Goal: Task Accomplishment & Management: Use online tool/utility

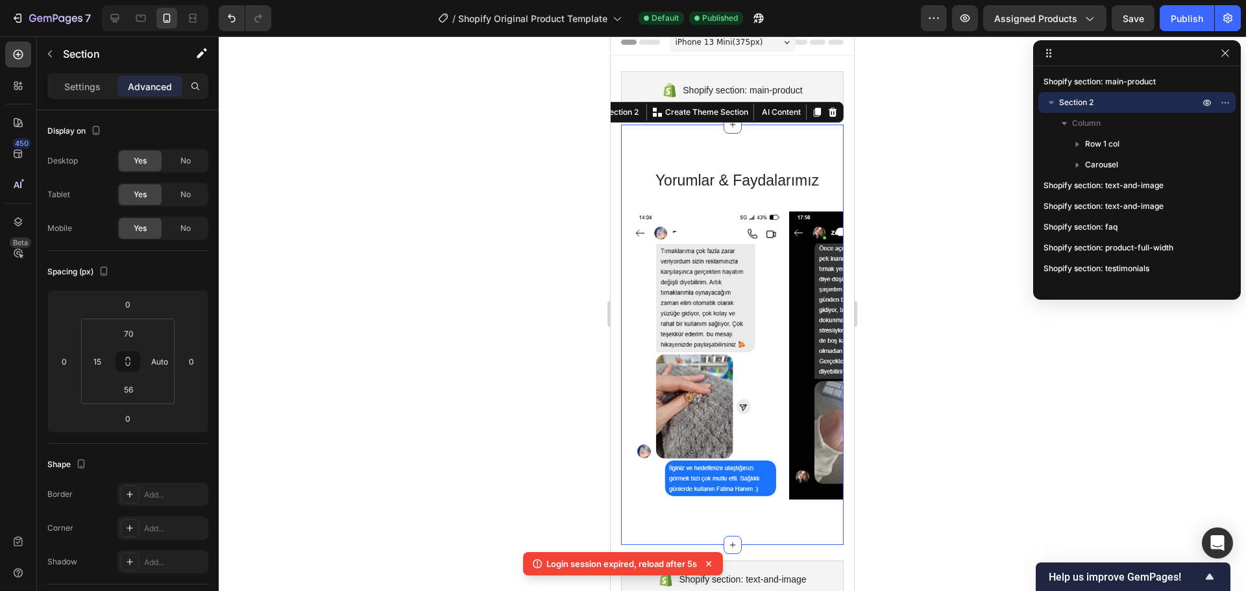
scroll to position [171, 0]
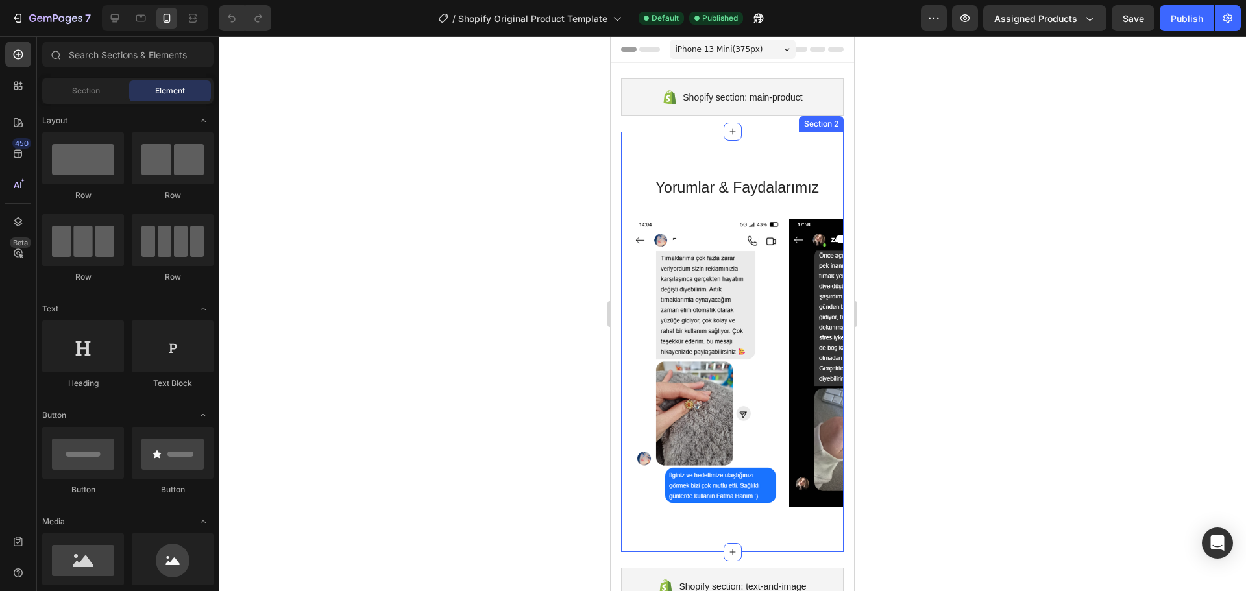
click at [757, 161] on div "[PERSON_NAME] & Faydalarımız Heading Row Image Image Image Image Carousel Secti…" at bounding box center [732, 342] width 223 height 420
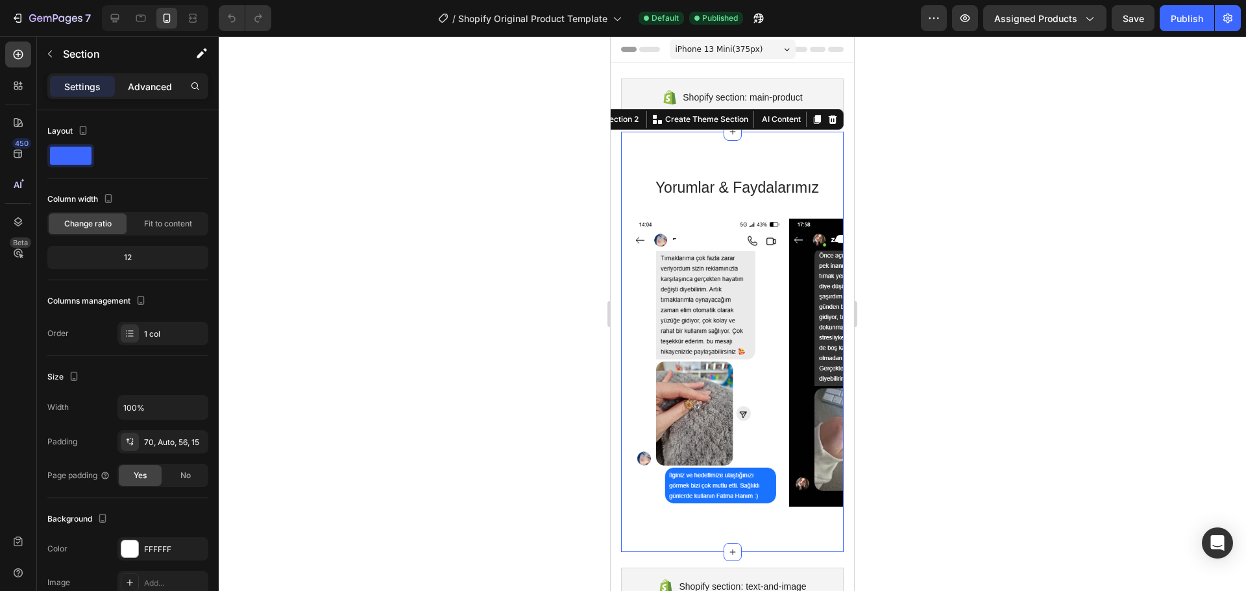
click at [165, 84] on p "Advanced" at bounding box center [150, 87] width 44 height 14
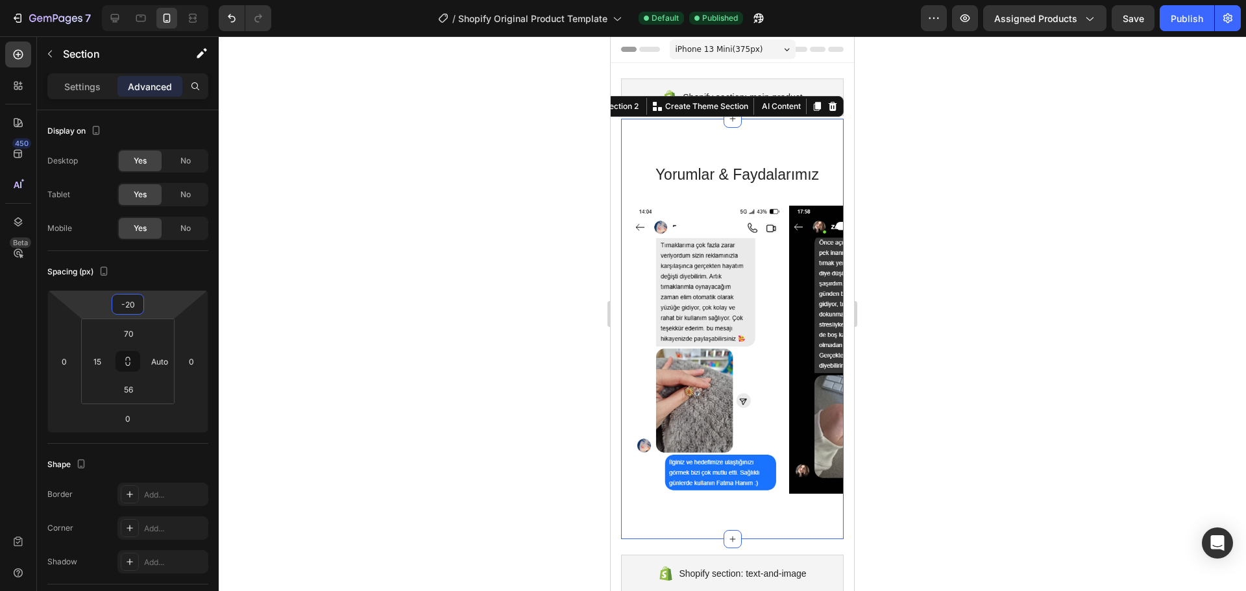
drag, startPoint x: 164, startPoint y: 302, endPoint x: 162, endPoint y: 308, distance: 7.0
click at [162, 0] on html "7 / Shopify Original Product Template Default Published Preview Assigned Produc…" at bounding box center [623, 0] width 1246 height 0
click at [1185, 16] on div "Publish" at bounding box center [1186, 19] width 32 height 14
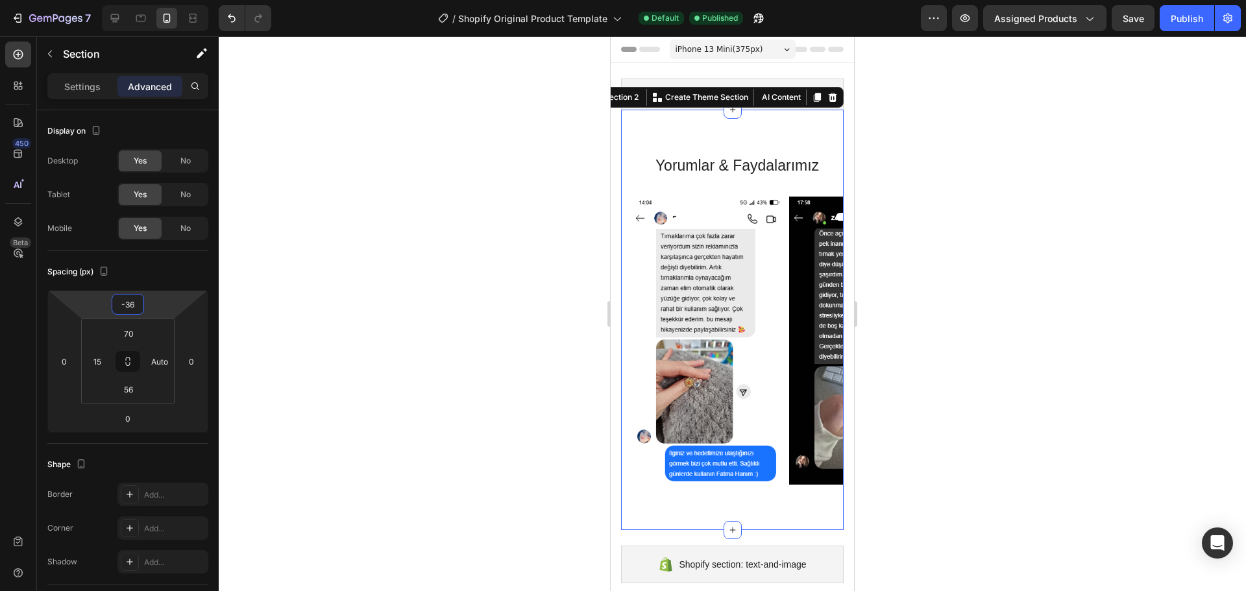
type input "-38"
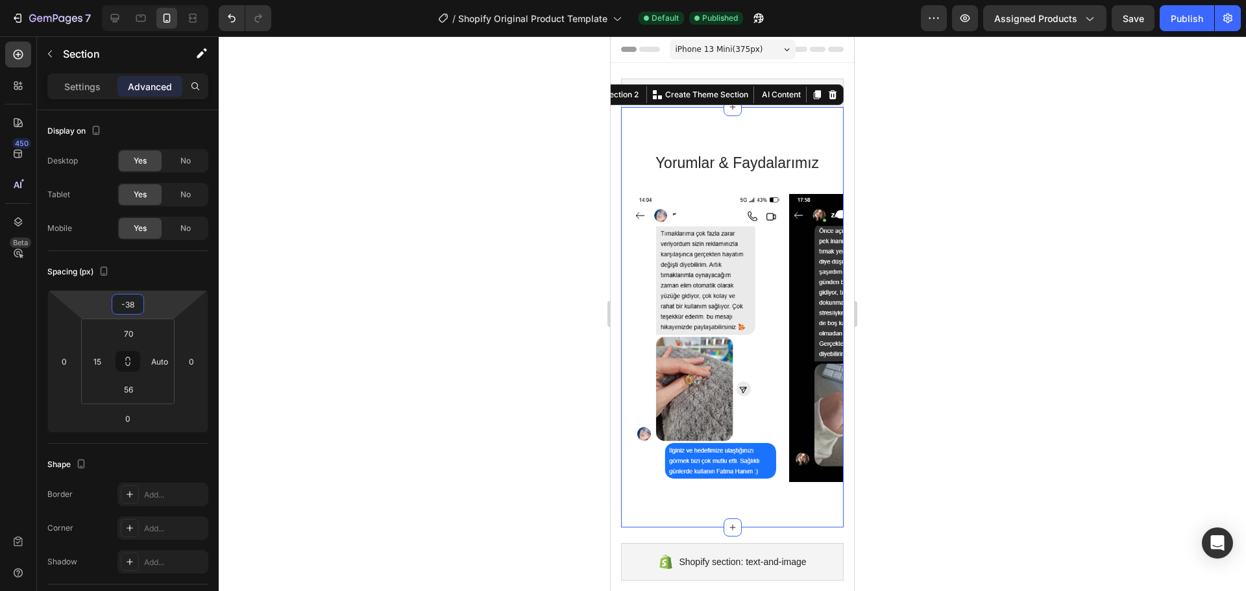
click at [156, 0] on html "7 / Shopify Original Product Template Default Published Preview Assigned Produc…" at bounding box center [623, 0] width 1246 height 0
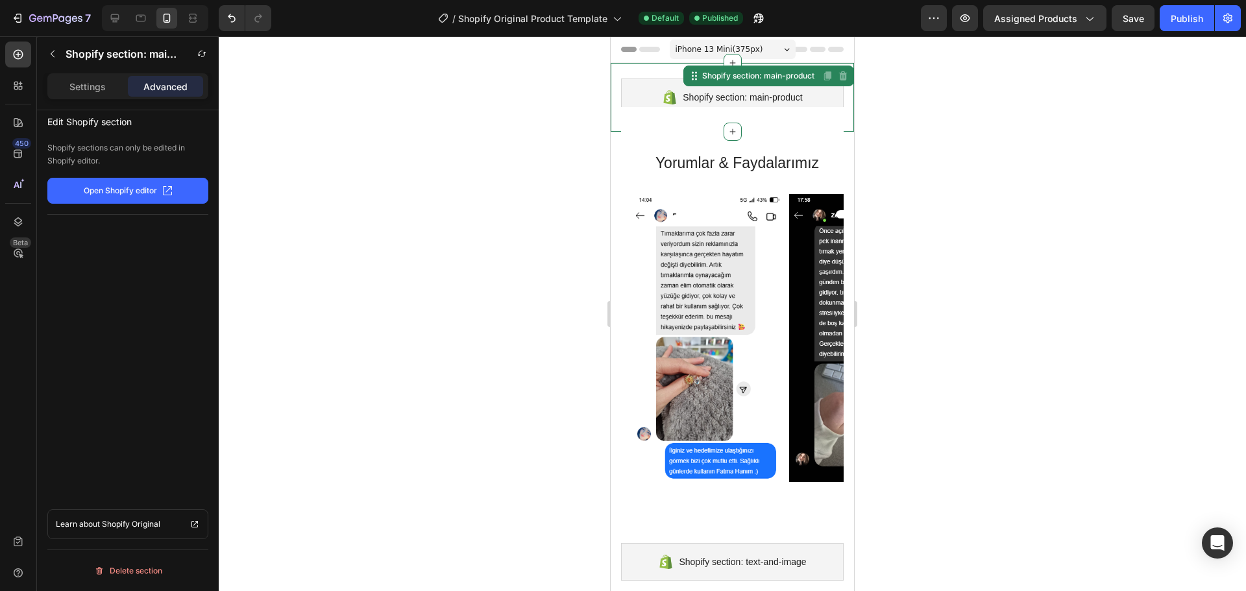
click at [690, 91] on span "Shopify section: main-product" at bounding box center [742, 98] width 119 height 16
click at [613, 185] on section "[PERSON_NAME] & Faydalarımız Heading Row Image Image Image Image Carousel Secti…" at bounding box center [732, 317] width 243 height 420
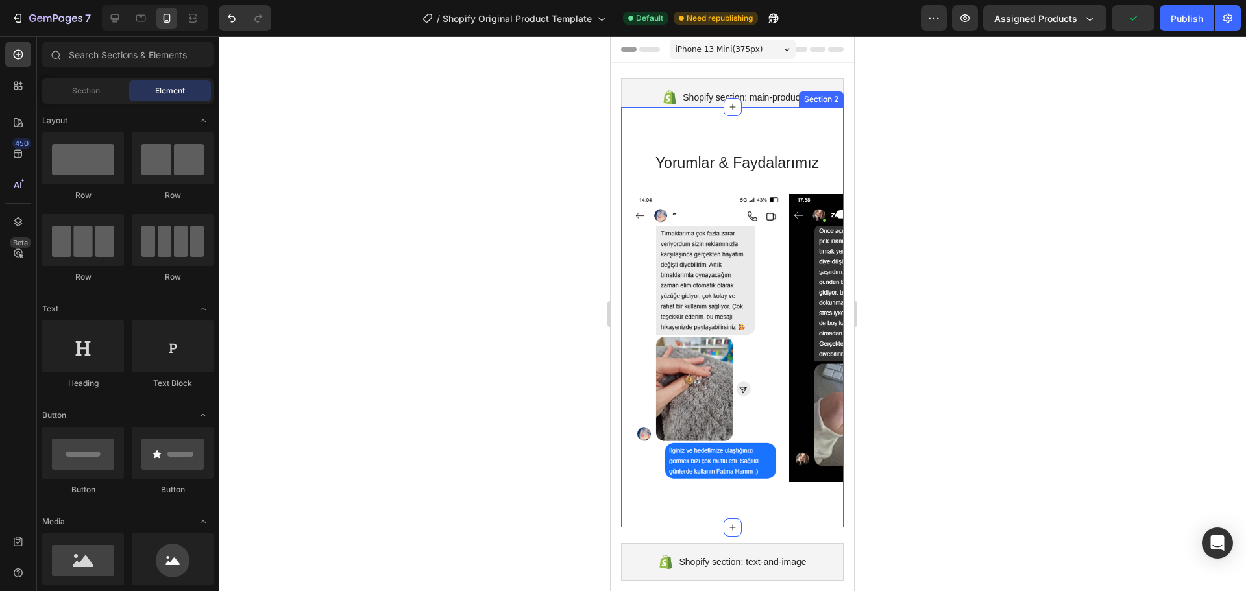
click at [678, 509] on div "[PERSON_NAME] & Faydalarımız Heading Row Image Image Image Image Carousel Secti…" at bounding box center [732, 317] width 223 height 420
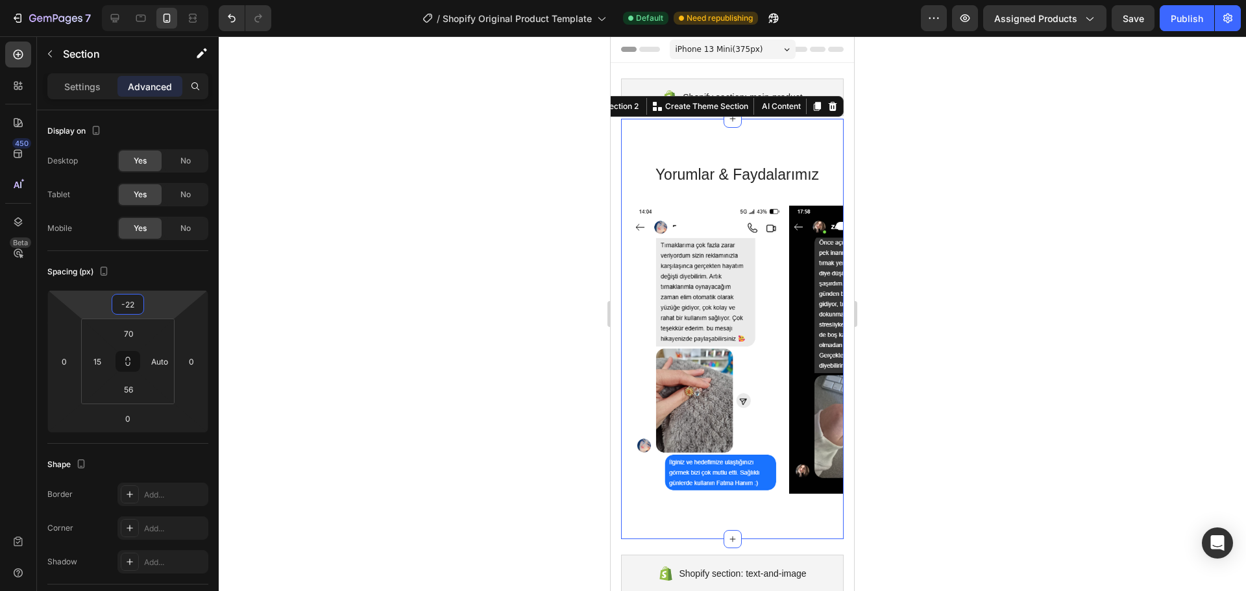
type input "-24"
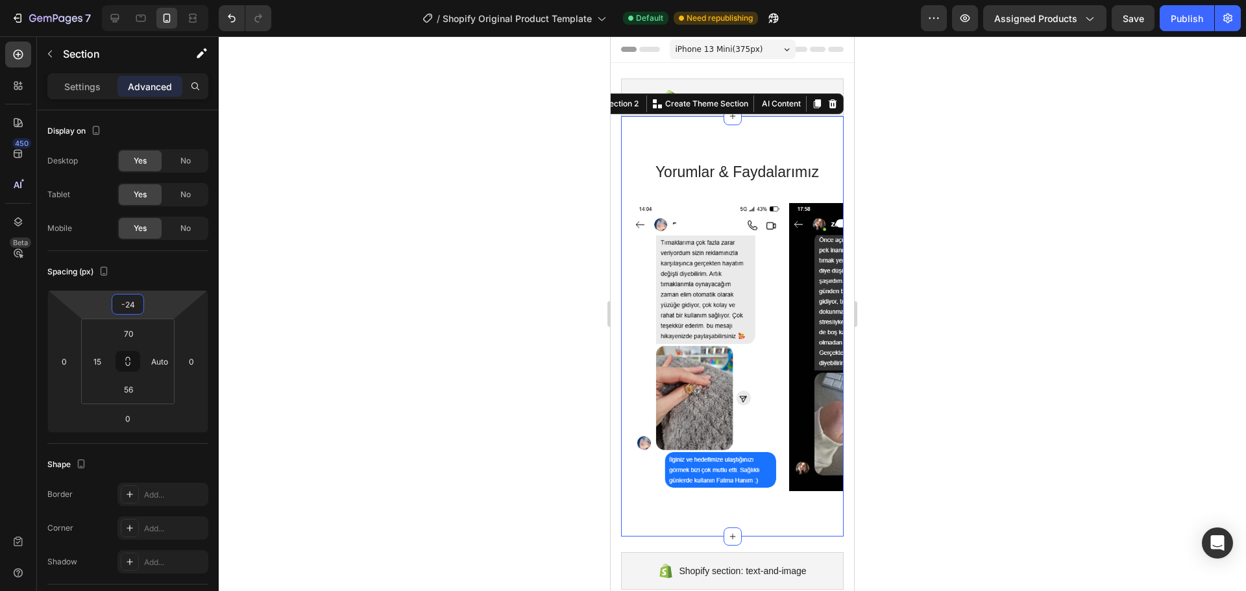
click at [161, 0] on html "7 / Shopify Original Product Template Default Need republishing Preview Assigne…" at bounding box center [623, 0] width 1246 height 0
click at [1182, 19] on div "Publish" at bounding box center [1186, 19] width 32 height 14
click at [704, 241] on img at bounding box center [708, 347] width 154 height 288
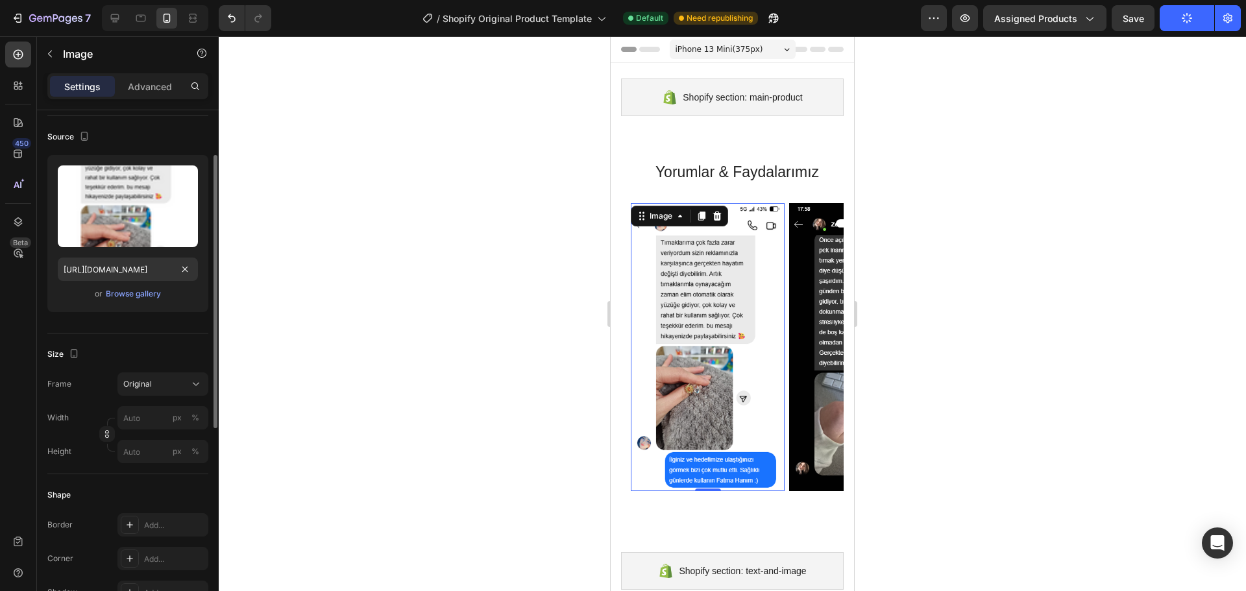
scroll to position [107, 0]
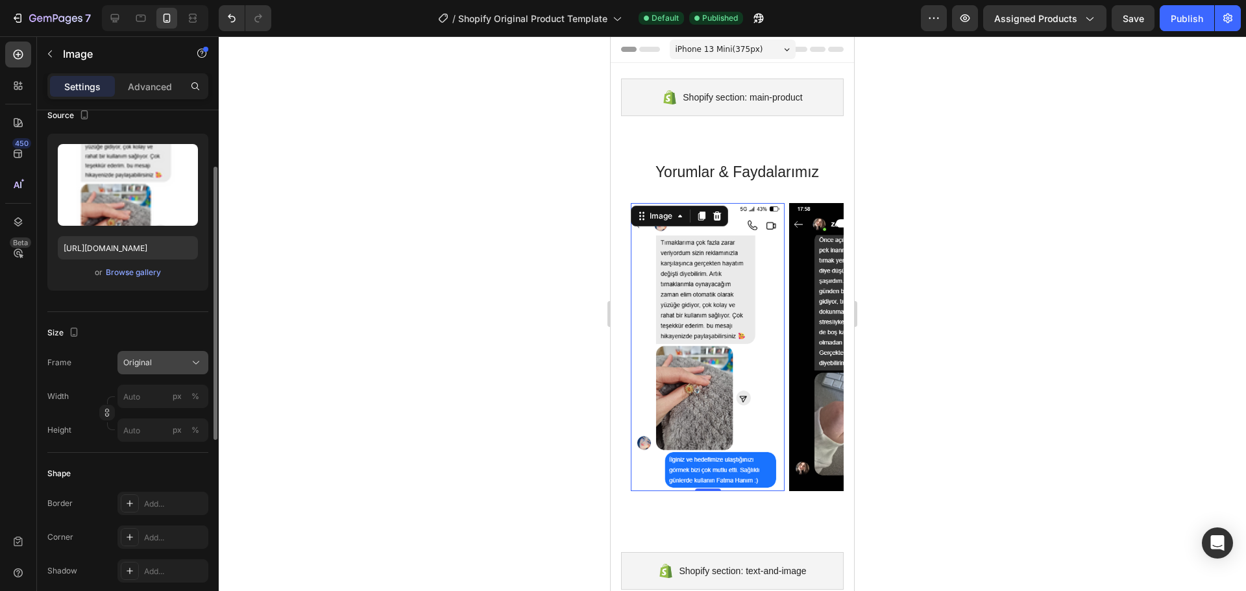
click at [159, 361] on div "Original" at bounding box center [155, 363] width 64 height 12
click at [158, 361] on div "Original" at bounding box center [155, 363] width 64 height 12
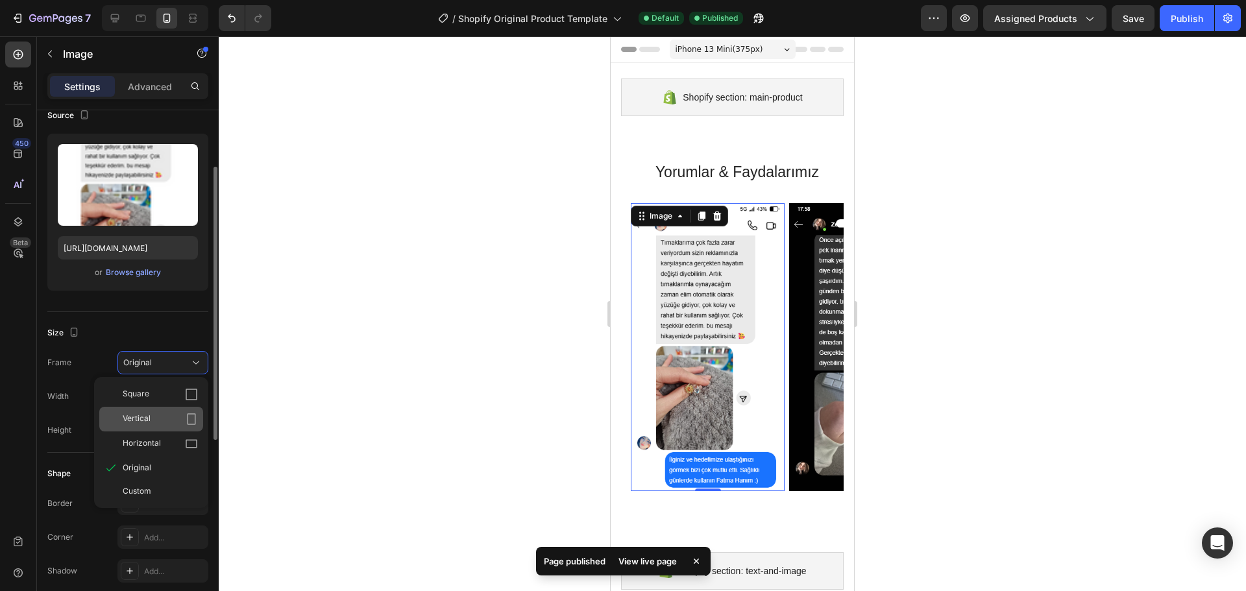
click at [177, 416] on div "Vertical" at bounding box center [160, 419] width 75 height 13
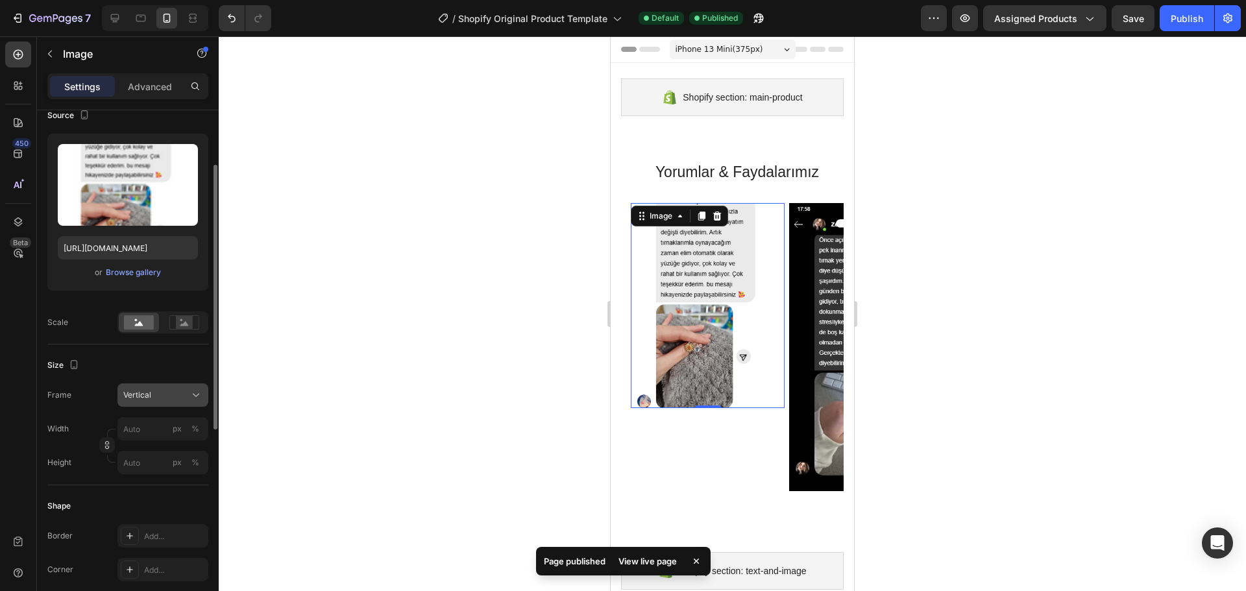
click at [170, 393] on div "Vertical" at bounding box center [155, 395] width 64 height 12
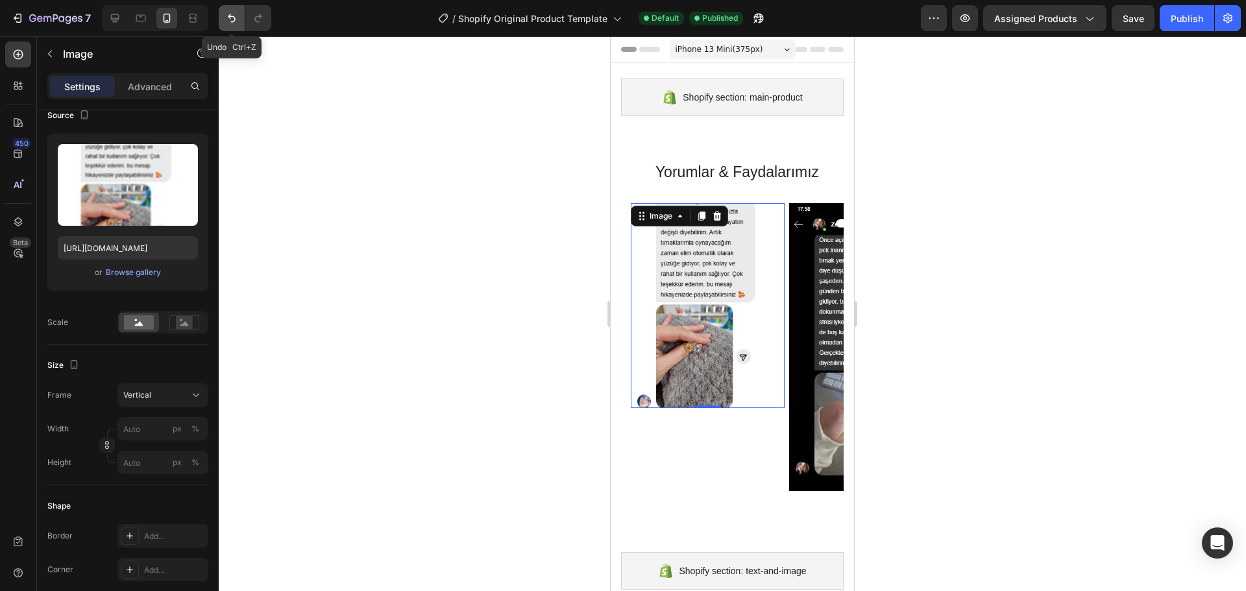
click at [230, 14] on icon "Undo/Redo" at bounding box center [231, 18] width 13 height 13
